Goal: Information Seeking & Learning: Find specific fact

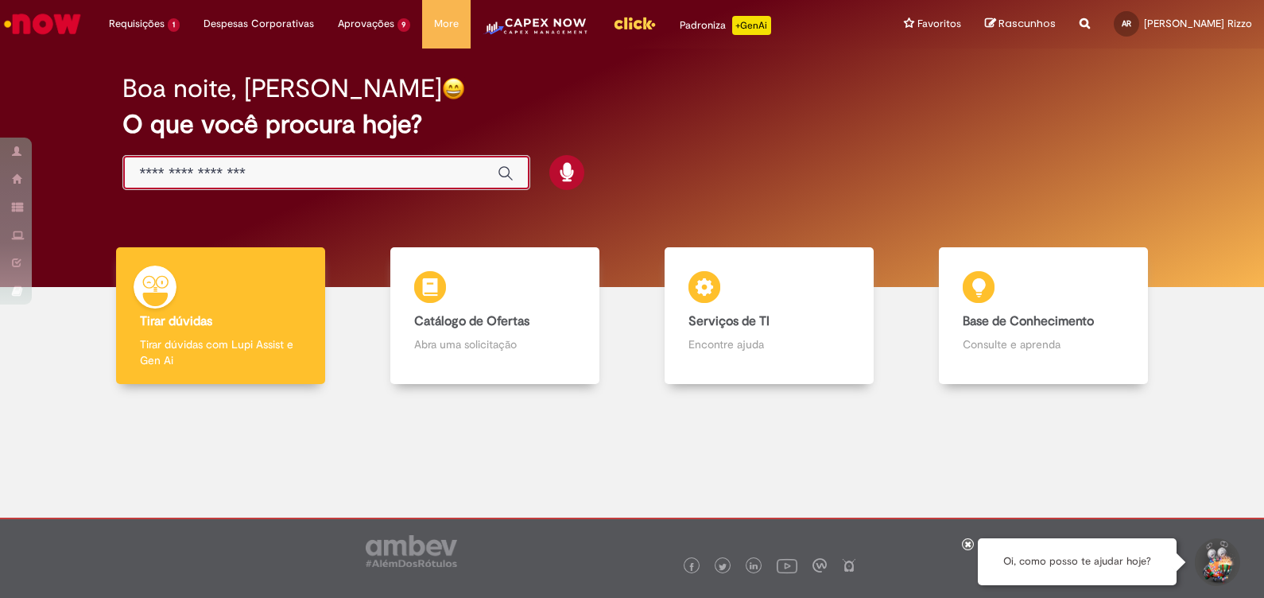
click at [231, 176] on input "Basta digitar aqui" at bounding box center [310, 174] width 342 height 18
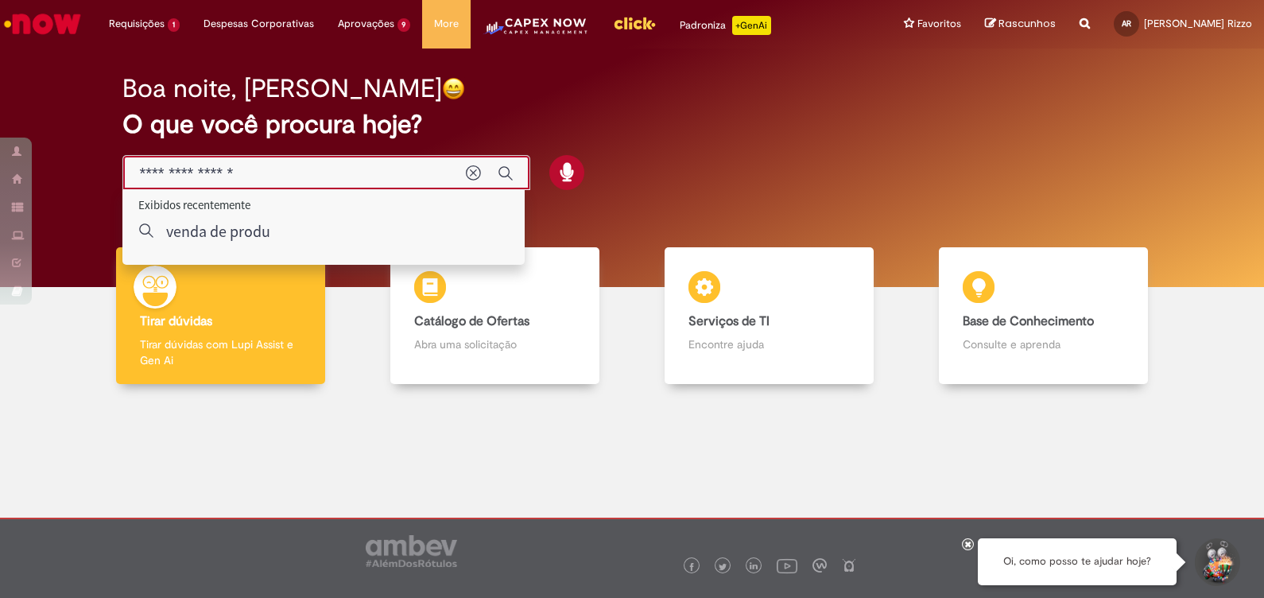
type input "**********"
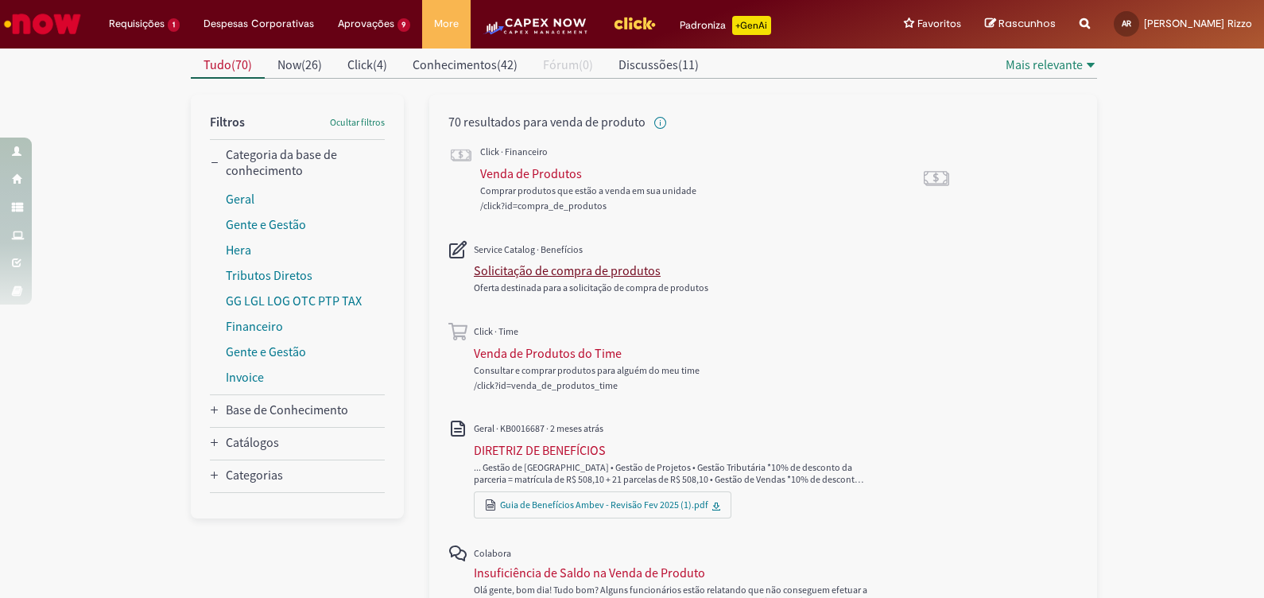
scroll to position [172, 0]
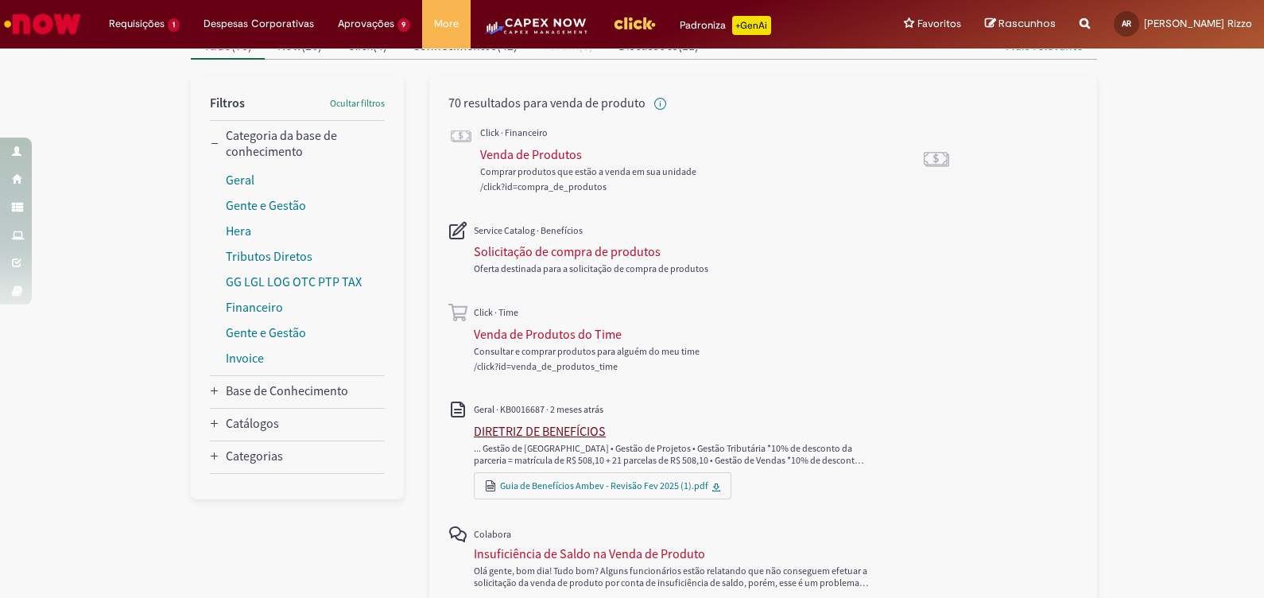
click at [561, 424] on div "DIRETRIZ DE BENEFÍCIOS" at bounding box center [540, 431] width 132 height 16
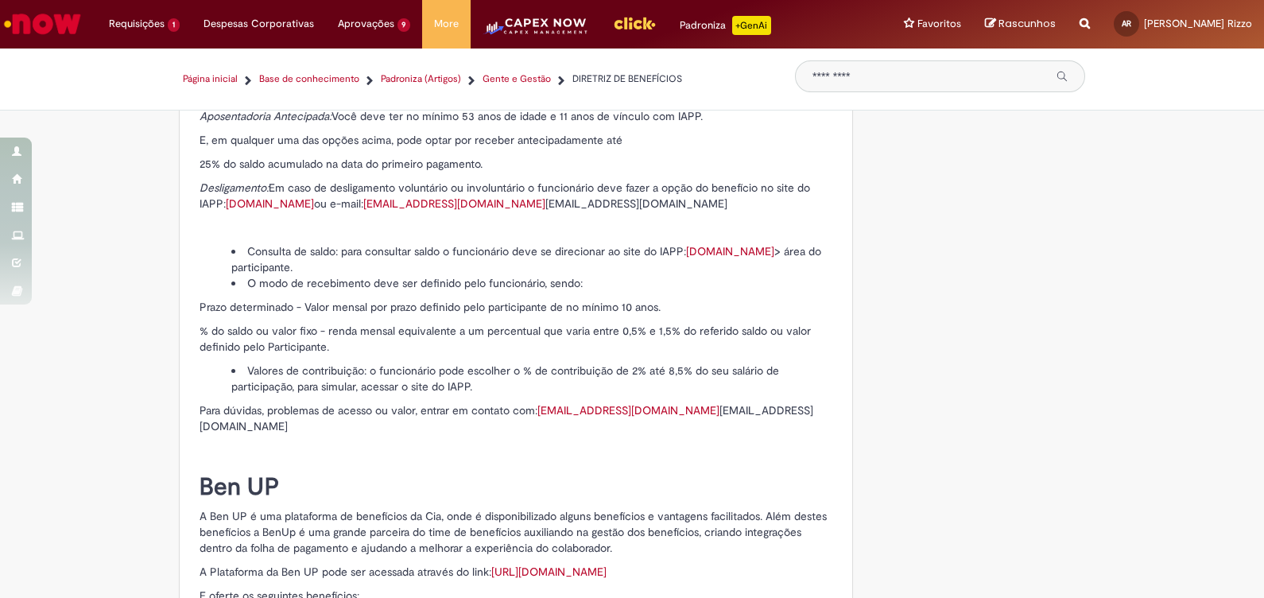
scroll to position [9063, 0]
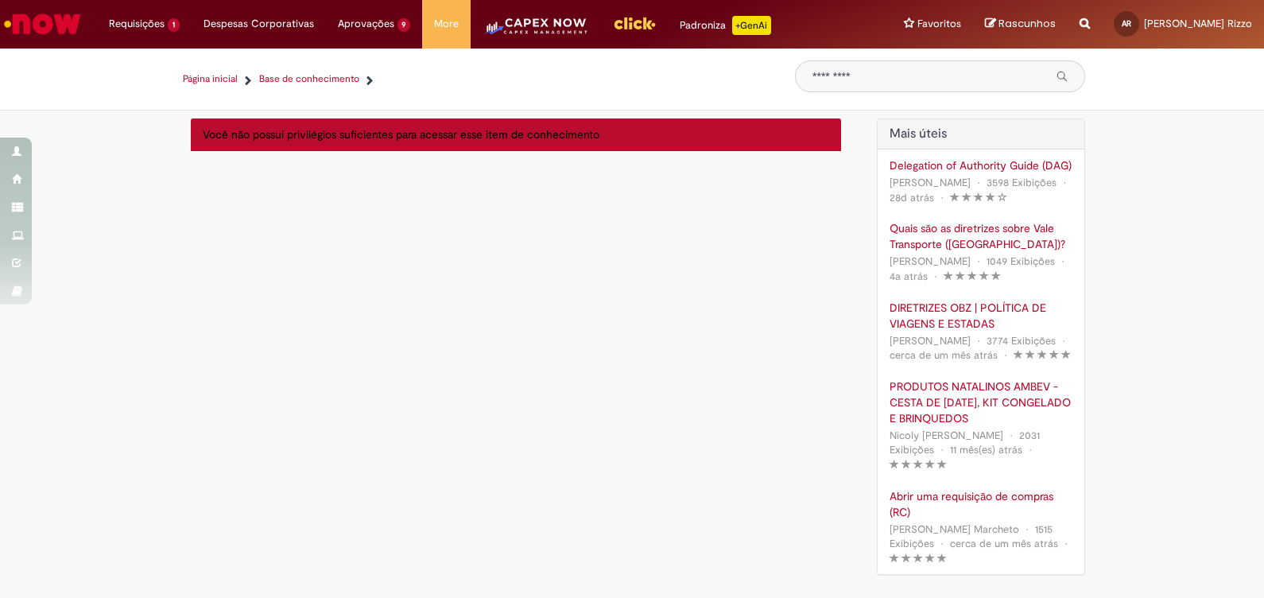
type input "**********"
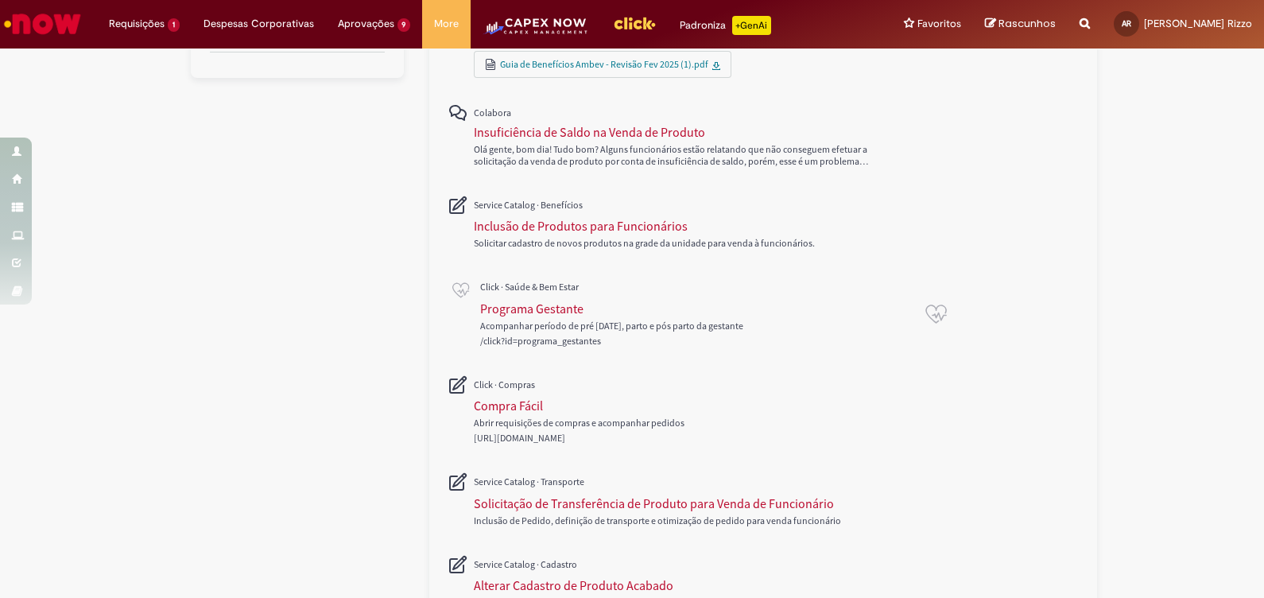
scroll to position [705, 0]
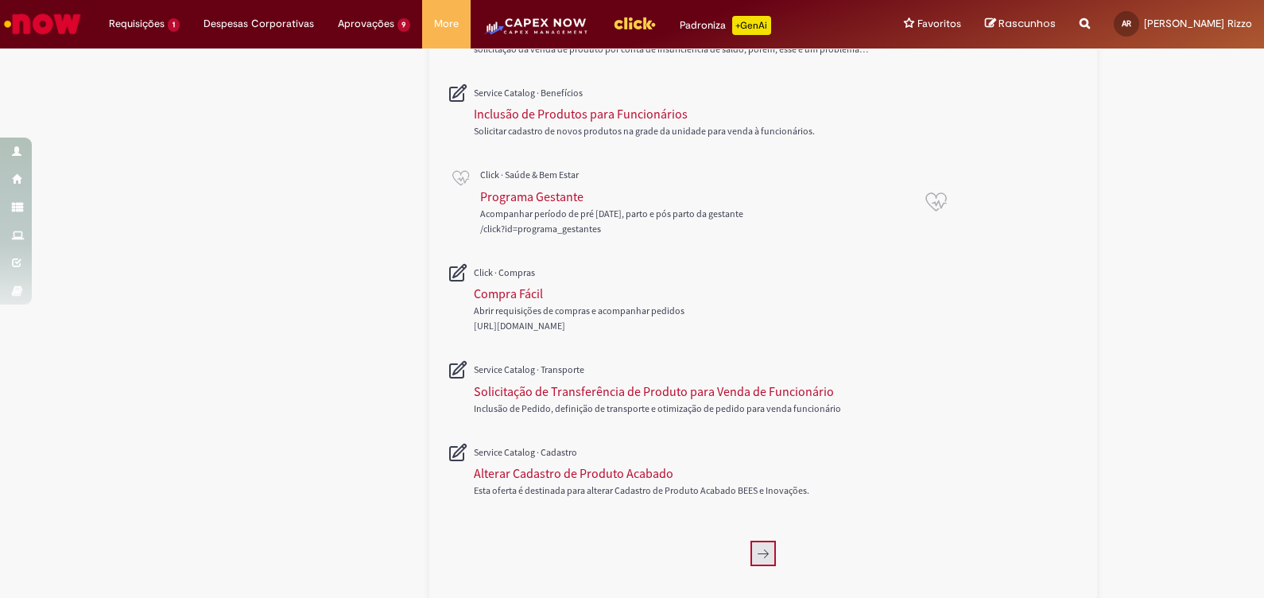
click at [758, 555] on icon "Próxima página, 2" at bounding box center [763, 553] width 13 height 13
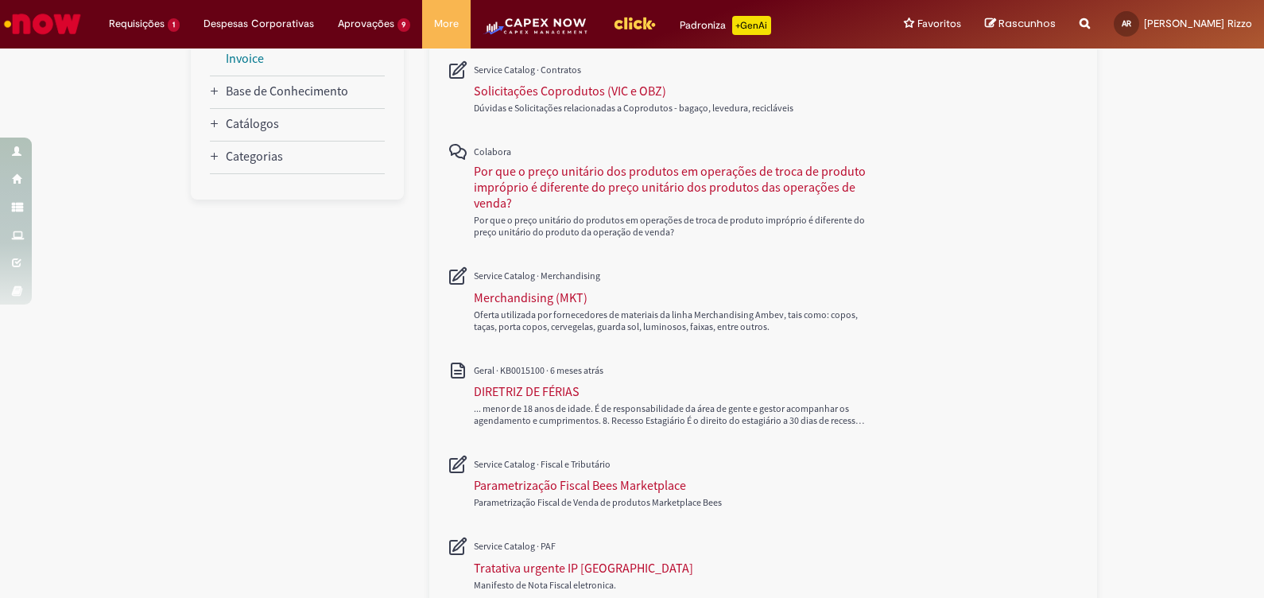
scroll to position [672, 0]
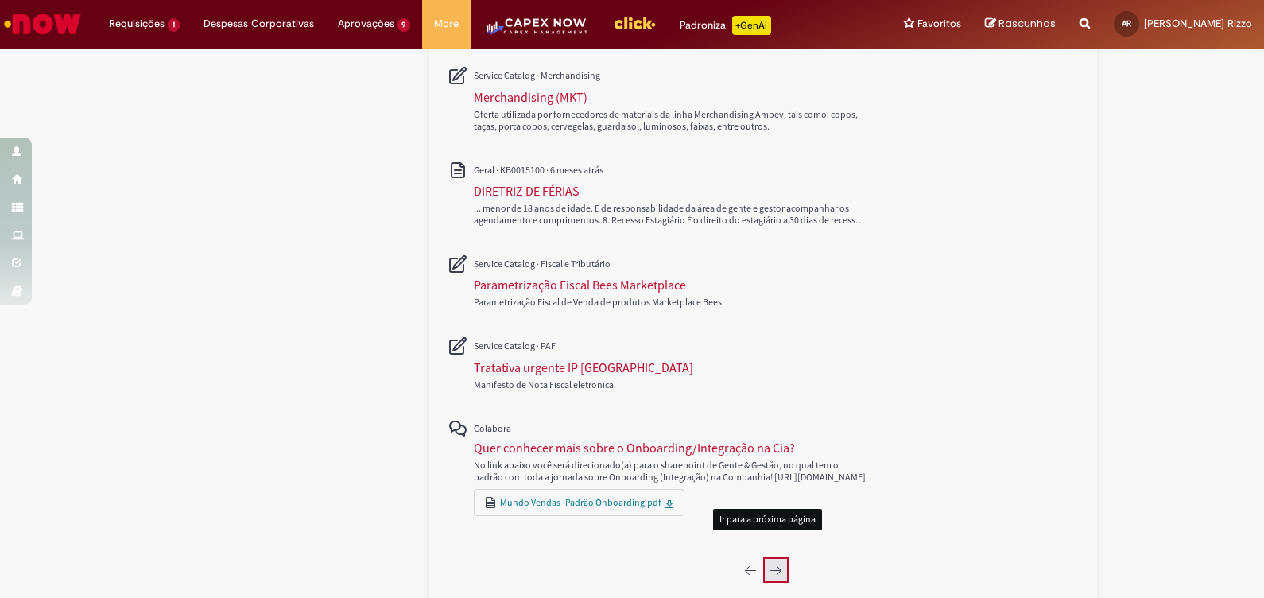
click at [770, 564] on icon "Próxima página, 3" at bounding box center [776, 570] width 13 height 13
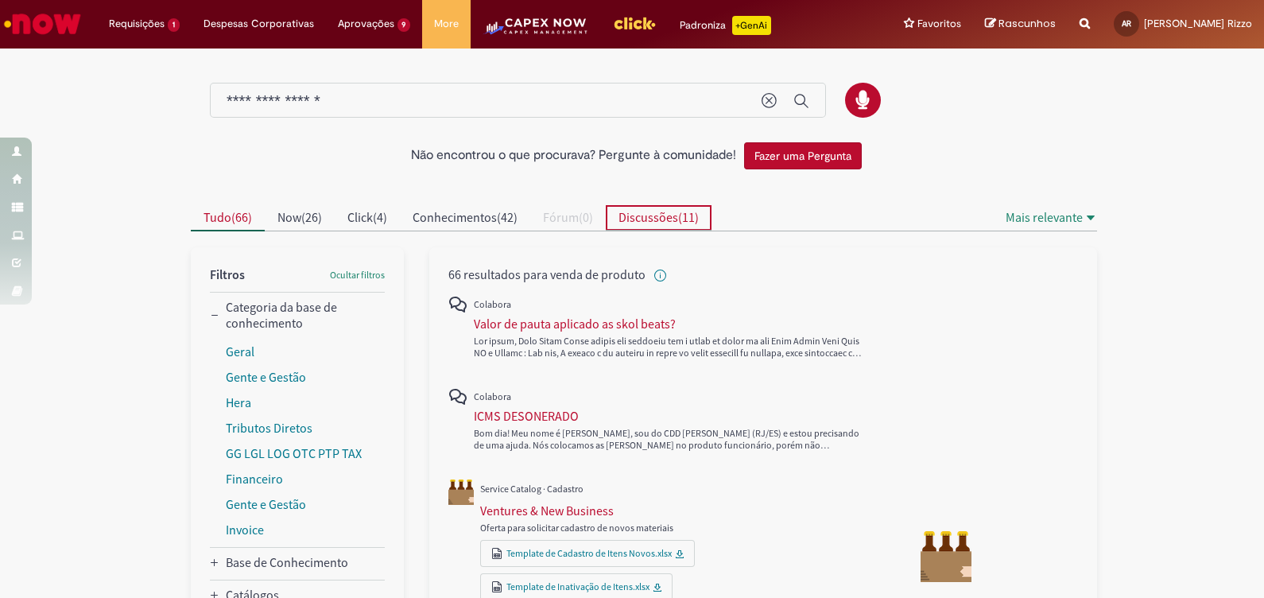
click at [665, 211] on span "Discussões" at bounding box center [648, 217] width 60 height 16
